Goal: Task Accomplishment & Management: Manage account settings

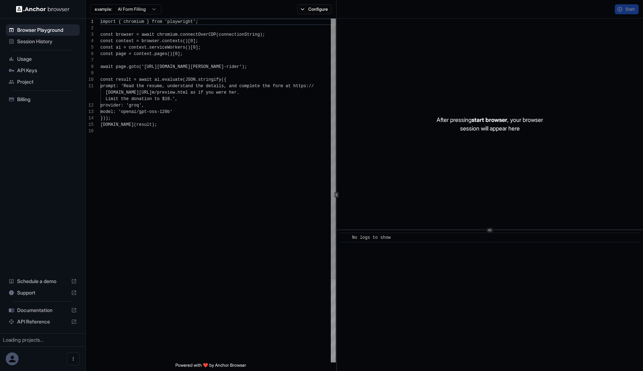
scroll to position [64, 0]
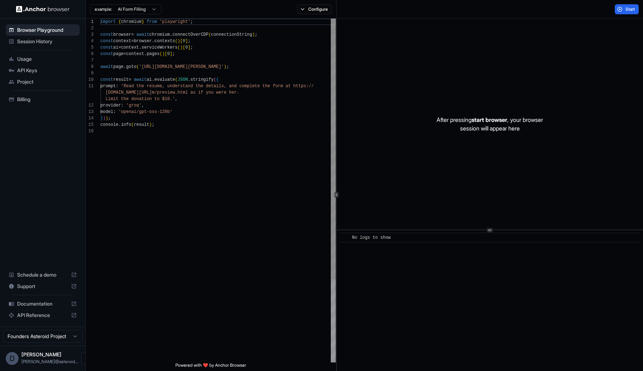
scroll to position [64, 0]
click at [34, 334] on html "Browser Playground Session History Usage API Keys Project Billing Schedule a de…" at bounding box center [321, 185] width 643 height 371
click at [85, 357] on icon "Open menu" at bounding box center [88, 358] width 6 height 6
click at [40, 150] on div at bounding box center [321, 185] width 643 height 371
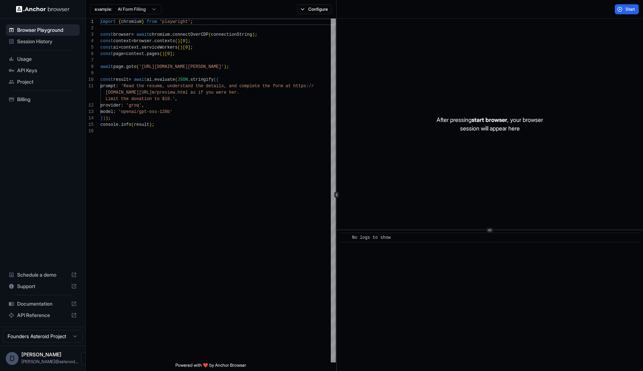
click at [39, 315] on span "API Reference" at bounding box center [42, 314] width 51 height 7
click at [37, 99] on span "Billing" at bounding box center [47, 99] width 60 height 7
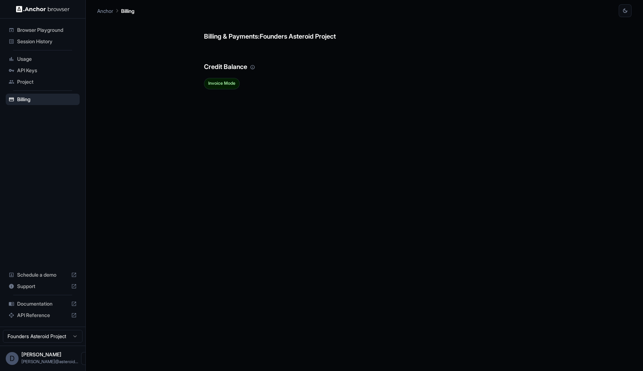
click at [24, 81] on span "Project" at bounding box center [47, 81] width 60 height 7
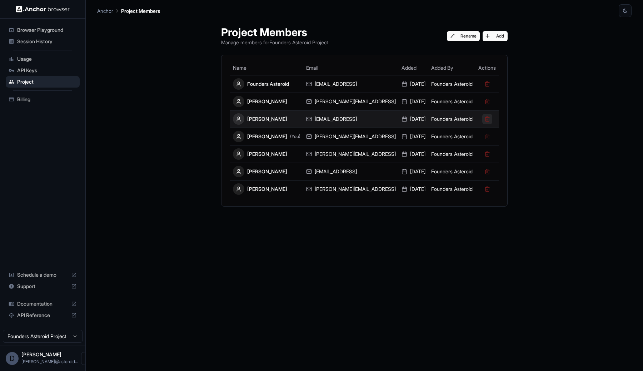
click at [482, 120] on button at bounding box center [487, 119] width 10 height 10
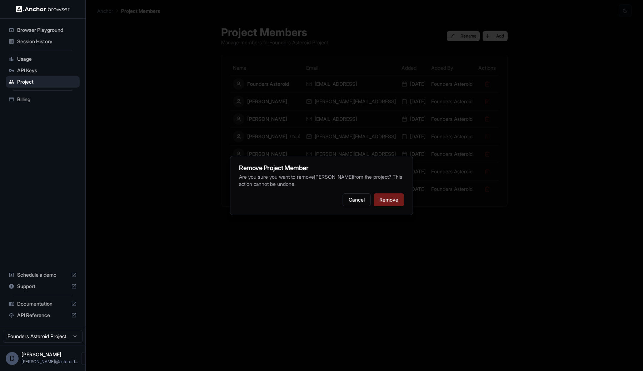
click at [384, 204] on button "Remove" at bounding box center [388, 199] width 30 height 13
